Goal: Information Seeking & Learning: Learn about a topic

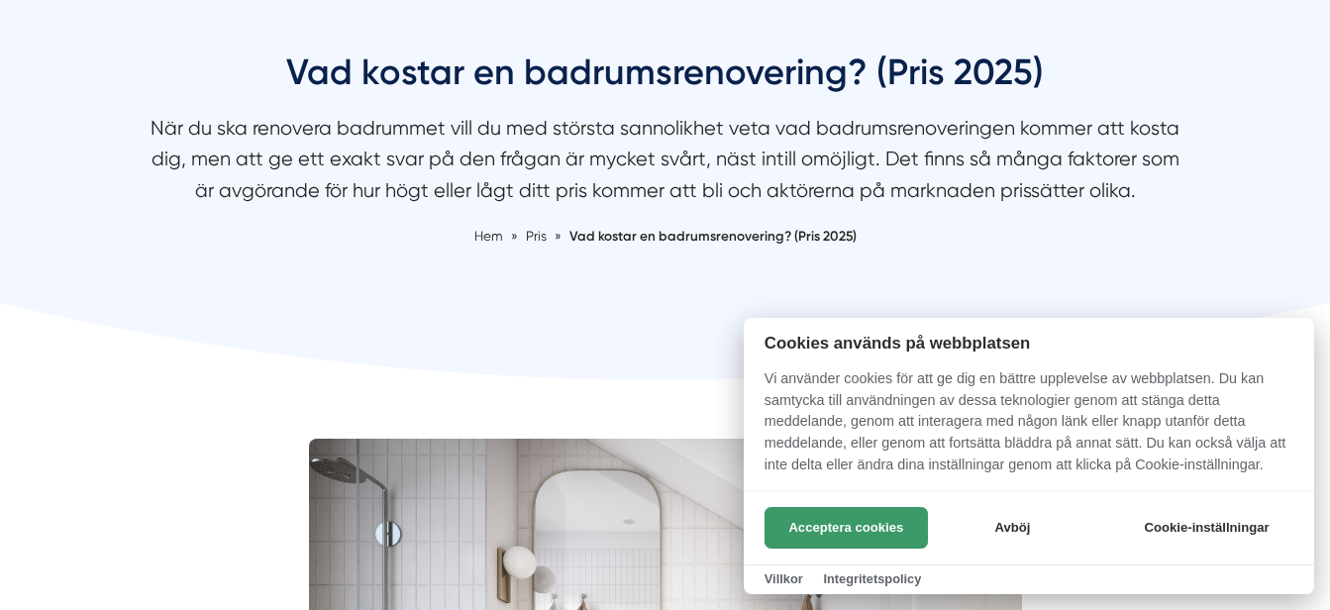
click at [804, 526] on button "Acceptera cookies" at bounding box center [845, 528] width 163 height 42
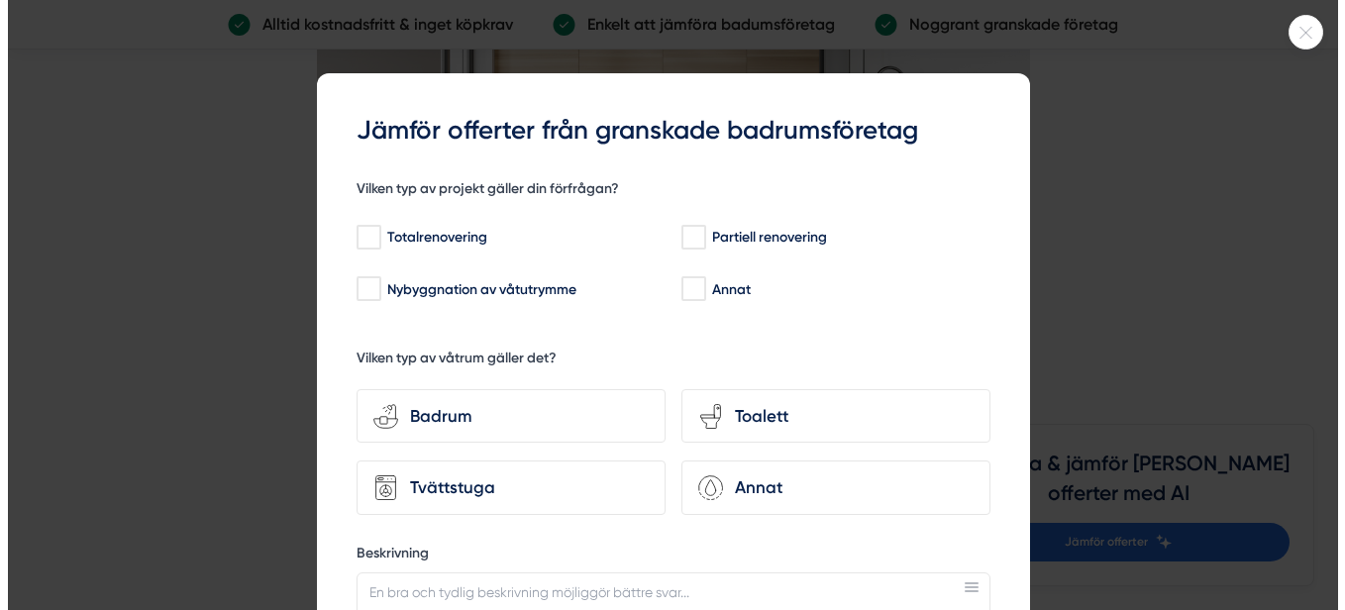
scroll to position [5643, 0]
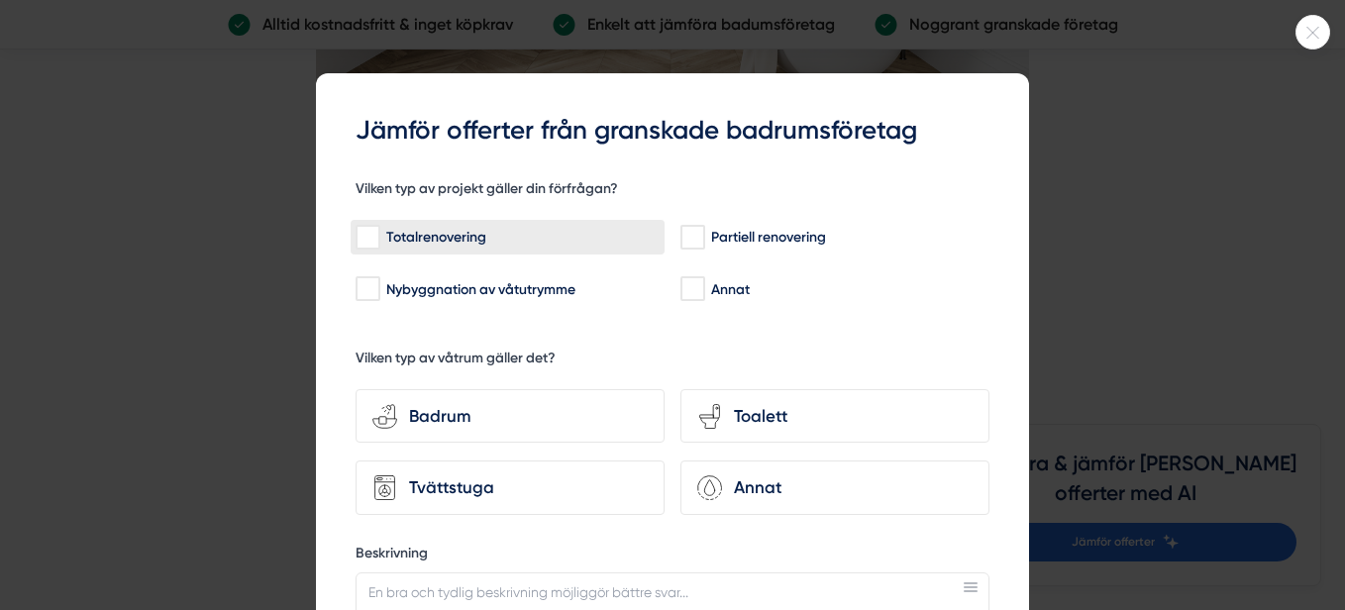
click at [358, 239] on input "Totalrenovering" at bounding box center [366, 238] width 23 height 20
checkbox input "true"
click at [449, 426] on div "Badrum" at bounding box center [522, 416] width 250 height 27
click at [0, 0] on input "bathroom-tub-towel Badrum" at bounding box center [0, 0] width 0 height 0
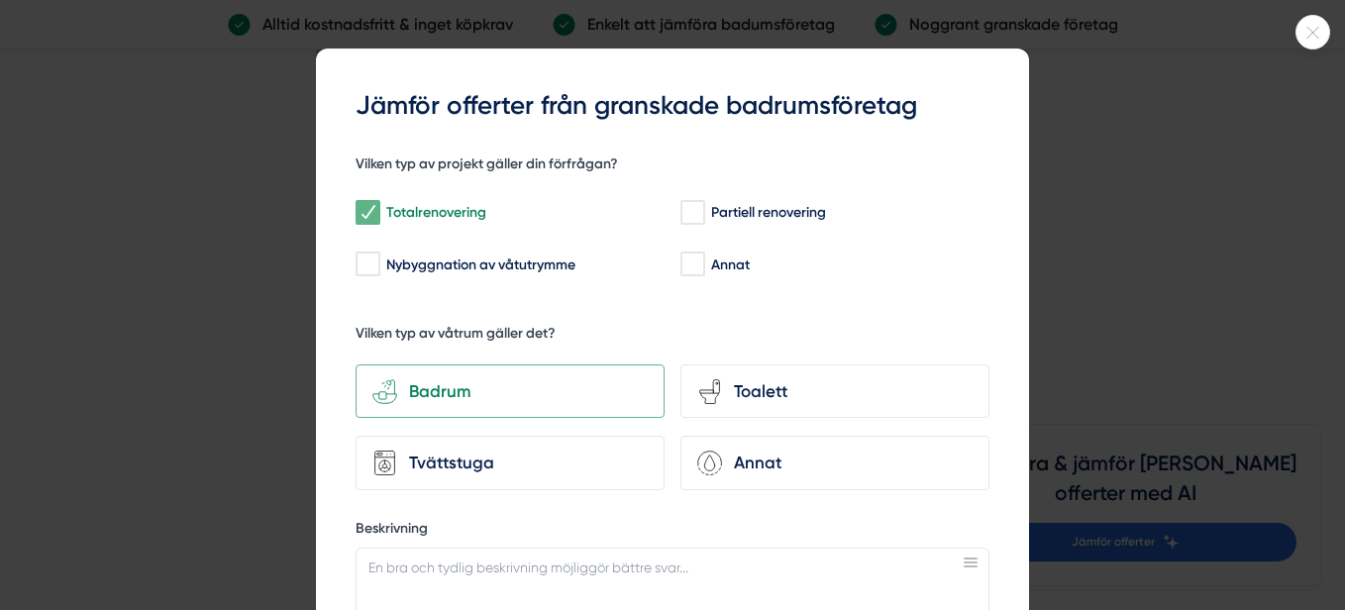
scroll to position [0, 0]
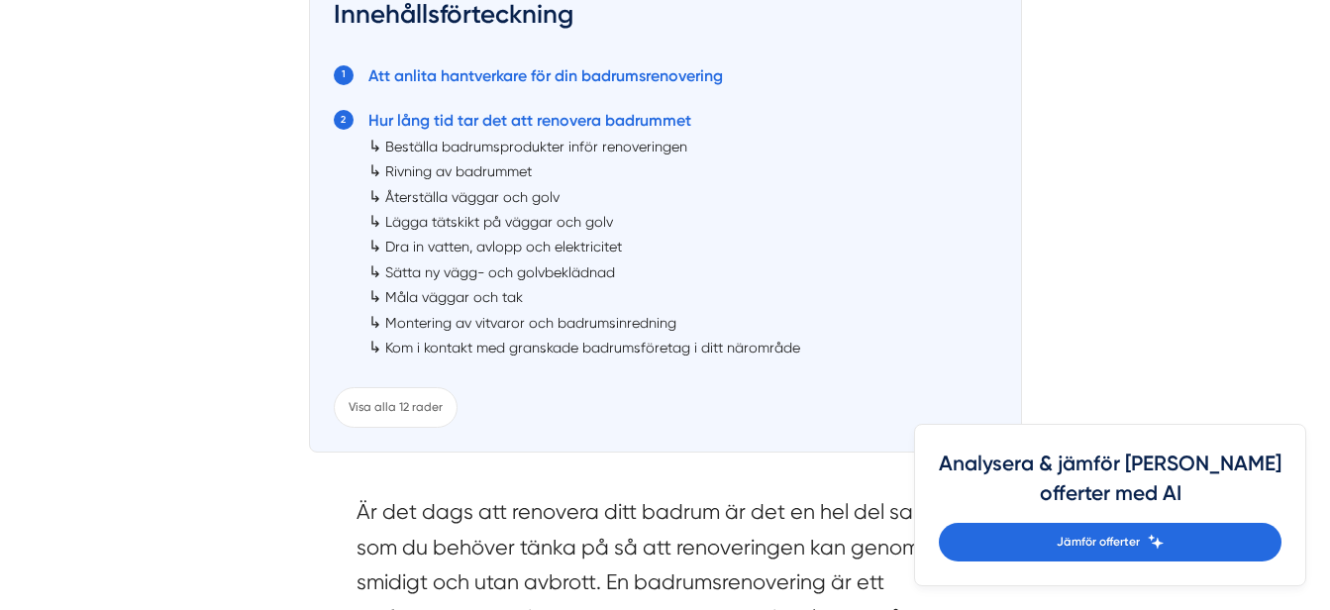
scroll to position [1171, 0]
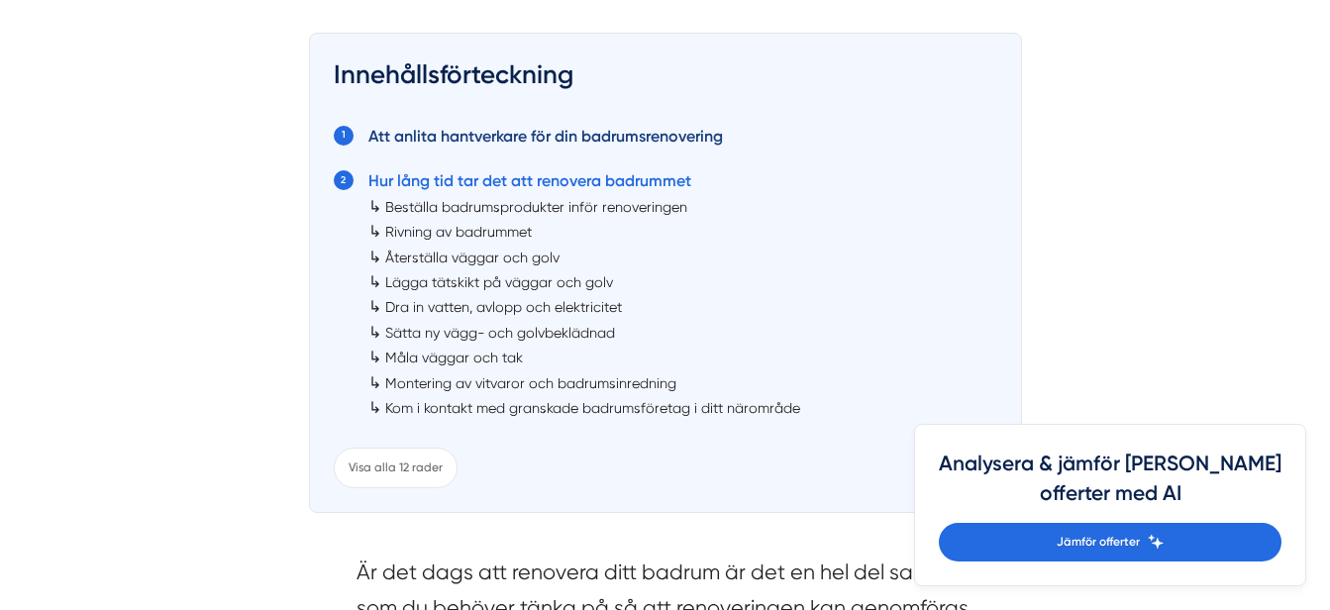
click at [527, 137] on link "Att anlita hantverkare för din badrumsrenovering" at bounding box center [545, 136] width 354 height 19
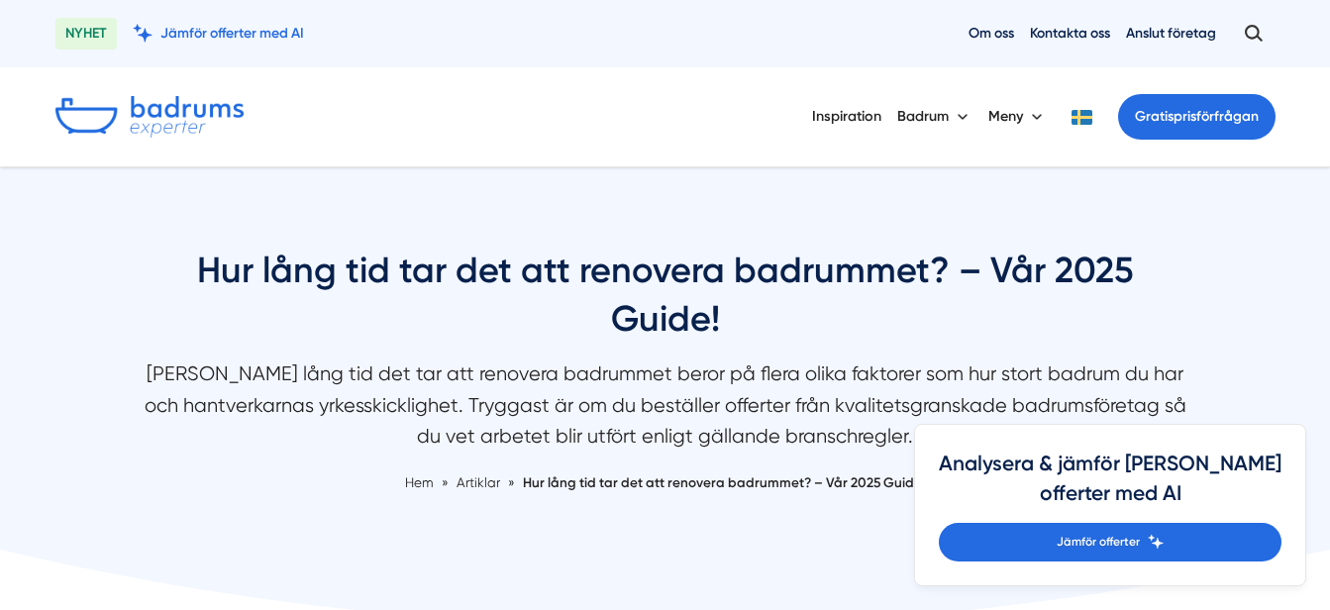
click at [657, 484] on span "Hur lång tid tar det att renovera badrummet? – Vår 2025 Guide!" at bounding box center [724, 482] width 402 height 16
